Goal: Find specific page/section: Find specific page/section

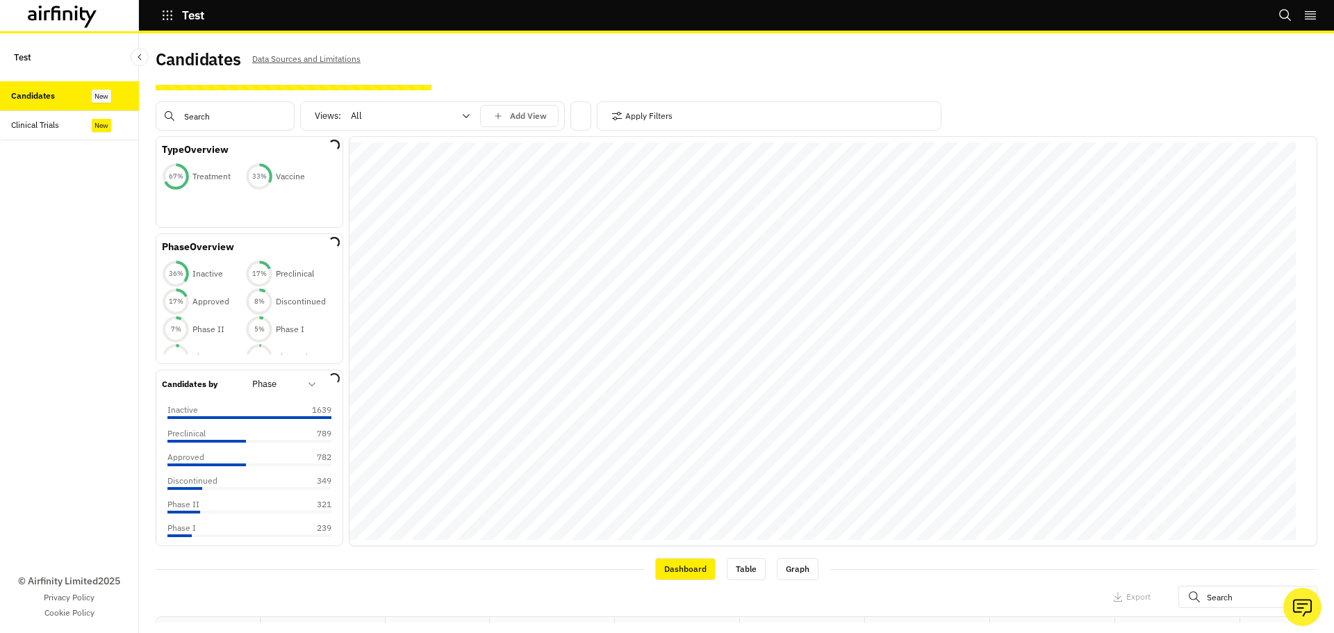
click at [240, 115] on input "text" at bounding box center [225, 115] width 139 height 29
click at [106, 224] on div "© Airfinity Limited 2025 Privacy Policy Cookie Policy" at bounding box center [69, 386] width 139 height 493
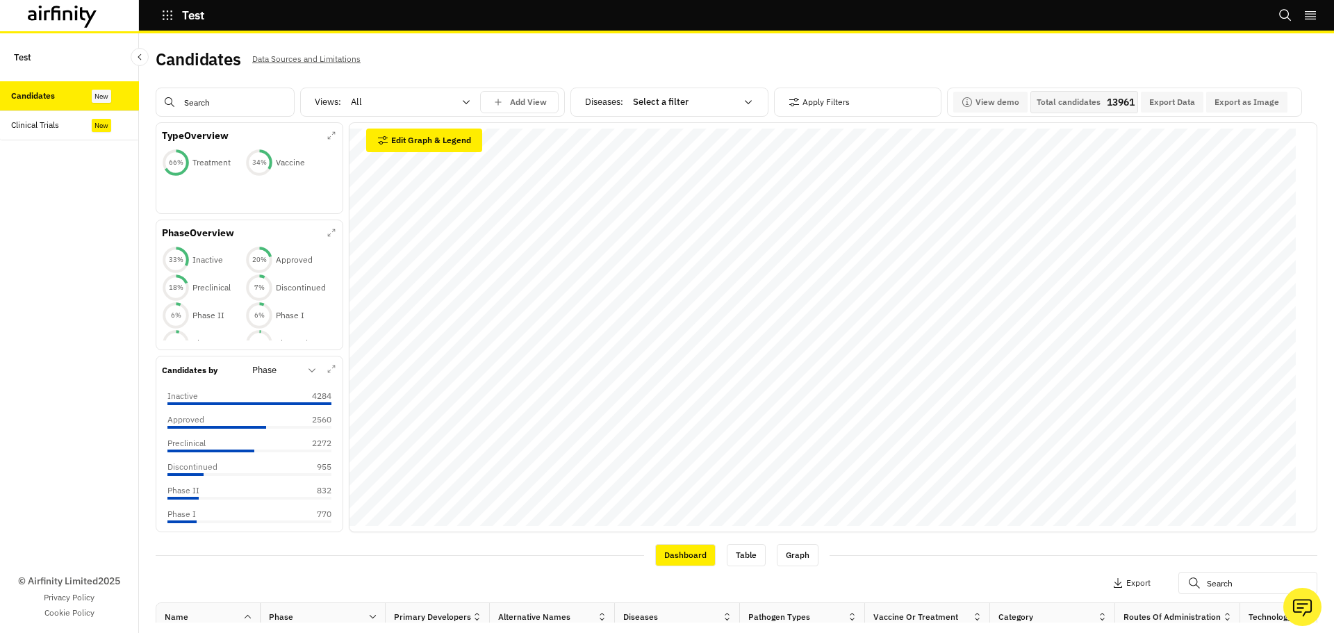
click at [218, 90] on input "text" at bounding box center [225, 102] width 139 height 29
type input "i"
type input "ix"
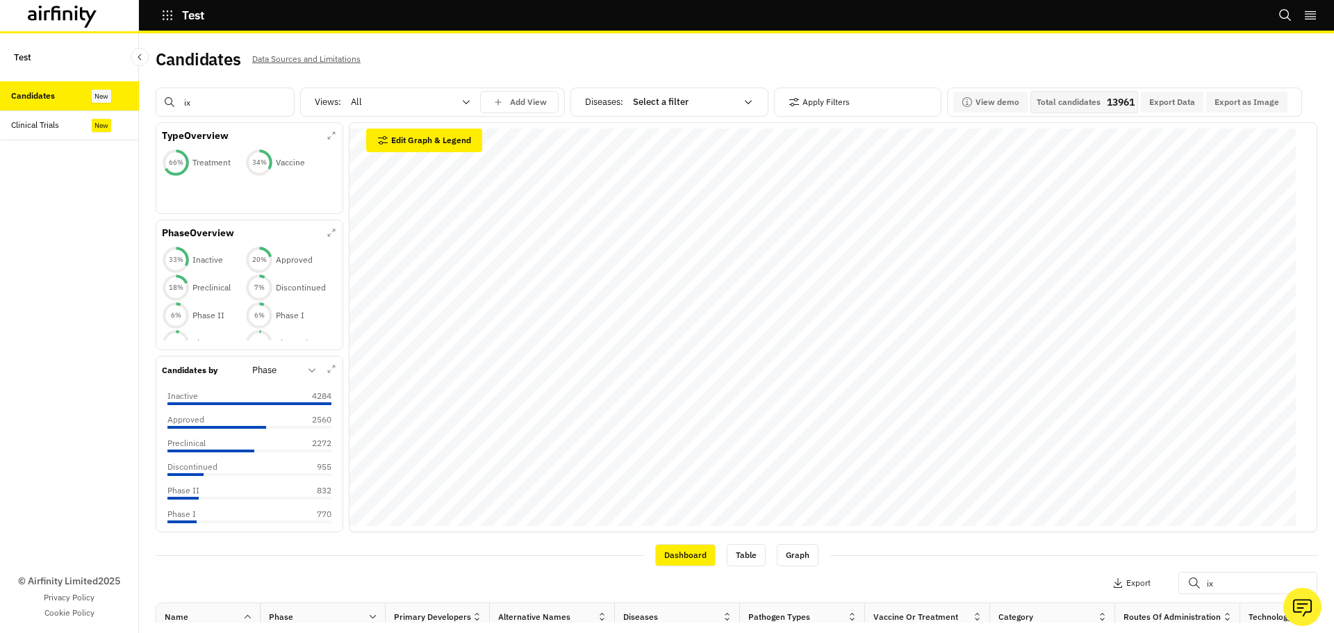
type input "ixc"
type input "ixch"
